Goal: Find specific page/section: Find specific page/section

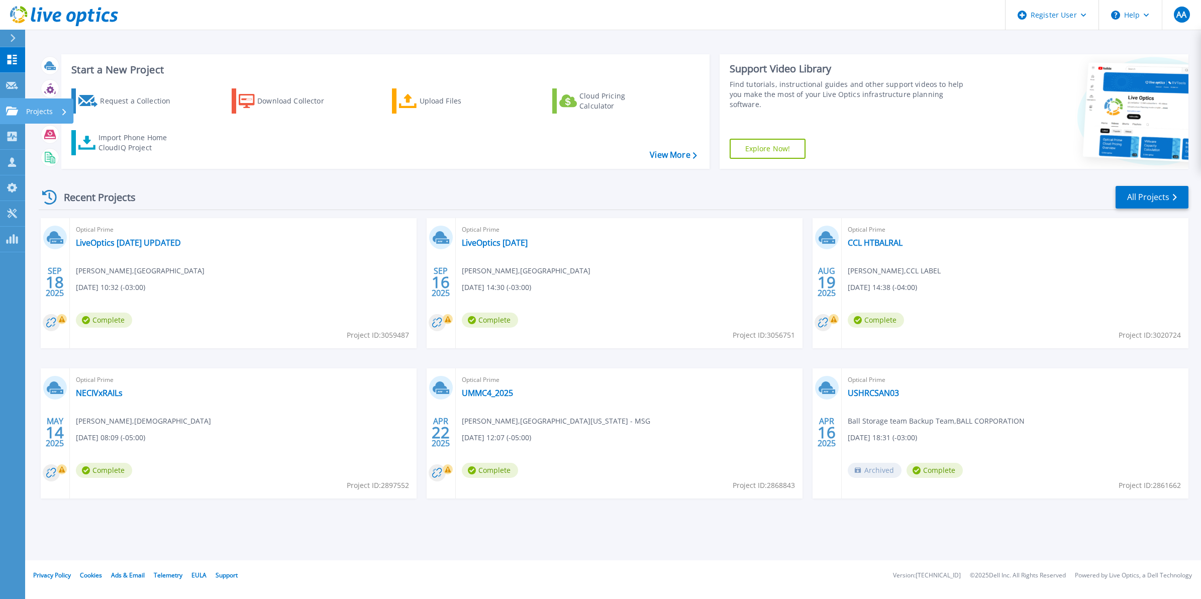
click at [43, 113] on p "Projects" at bounding box center [39, 111] width 27 height 26
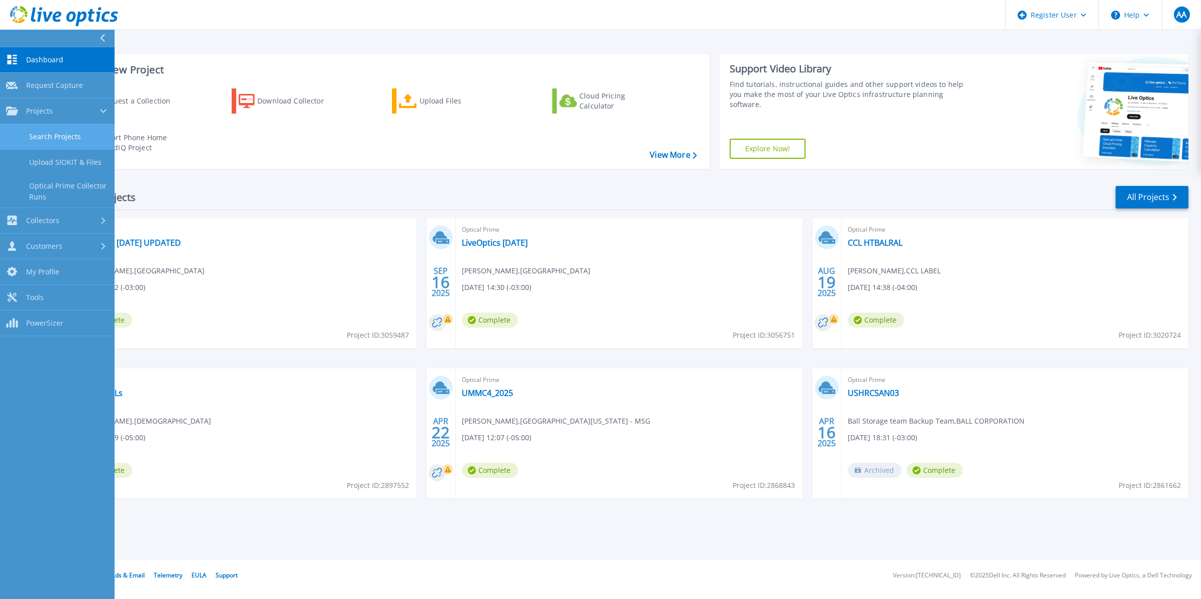
click at [69, 142] on link "Search Projects" at bounding box center [57, 137] width 115 height 26
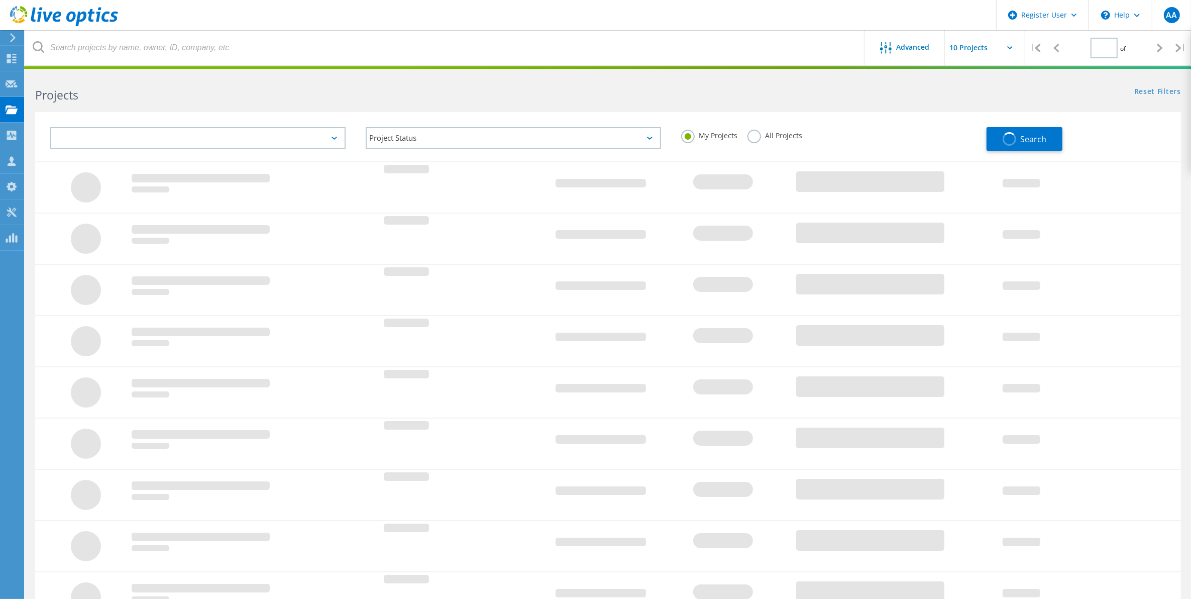
type input "1"
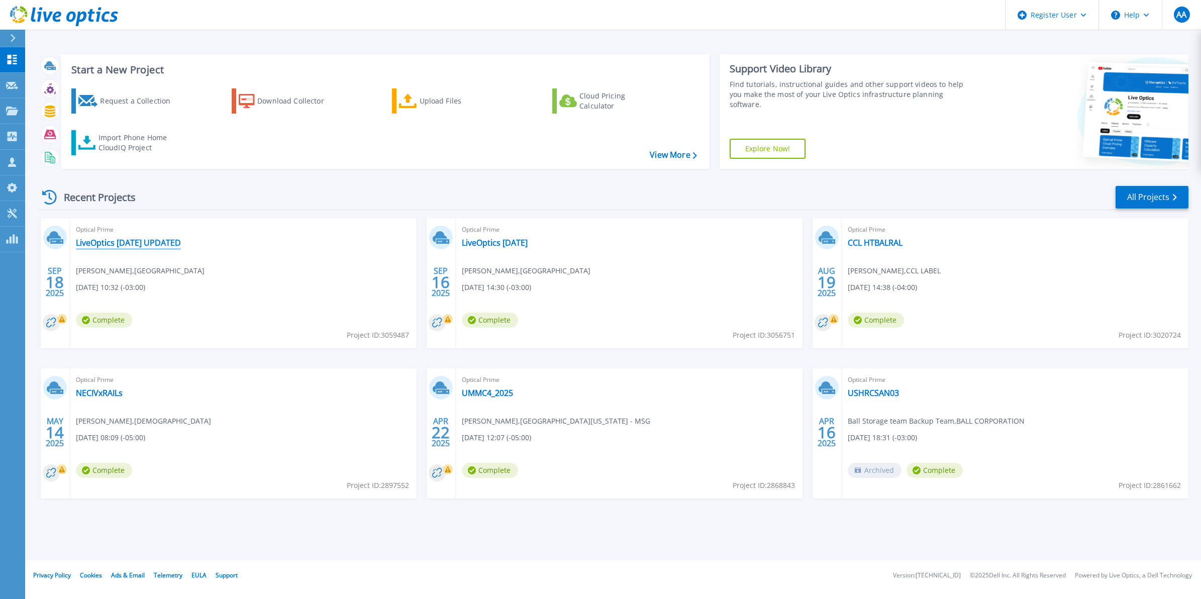
click at [144, 242] on link "LiveOptics [DATE] UPDATED" at bounding box center [128, 243] width 105 height 10
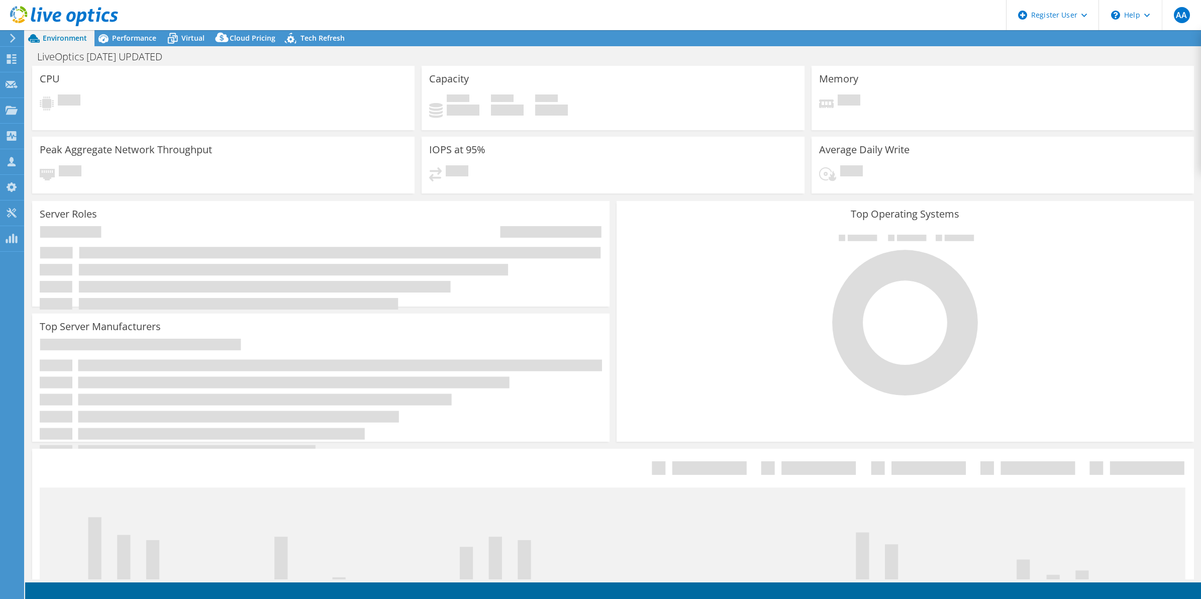
select select "USD"
